Goal: Check status

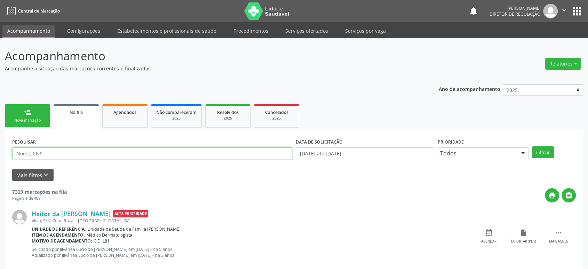
click at [47, 152] on input "text" at bounding box center [152, 153] width 280 height 12
paste input "[PERSON_NAME]"
click at [532, 146] on button "Filtrar" at bounding box center [543, 152] width 22 height 12
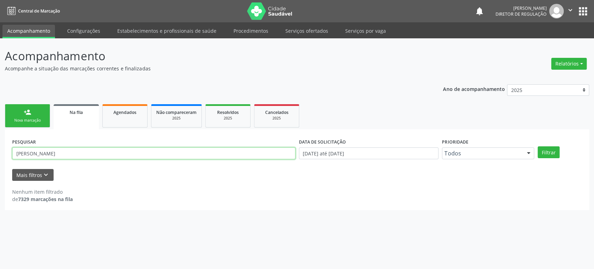
click at [42, 153] on input "[PERSON_NAME]" at bounding box center [153, 153] width 283 height 12
type input "[PERSON_NAME]"
click at [537, 146] on button "Filtrar" at bounding box center [548, 152] width 22 height 12
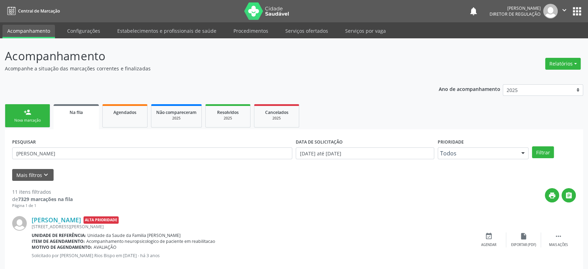
click at [579, 14] on button "apps" at bounding box center [577, 11] width 12 height 12
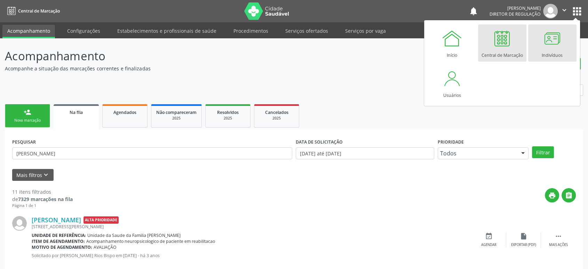
click at [543, 45] on div at bounding box center [552, 38] width 21 height 21
